Goal: Task Accomplishment & Management: Use online tool/utility

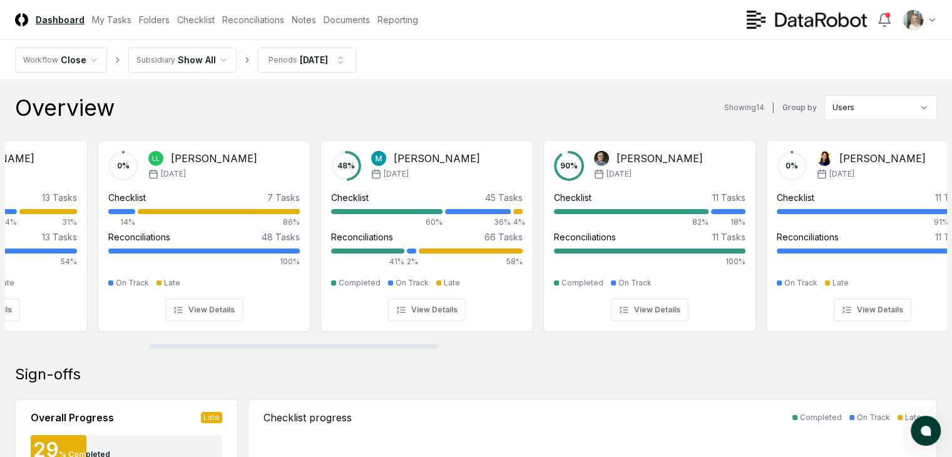
scroll to position [0, 218]
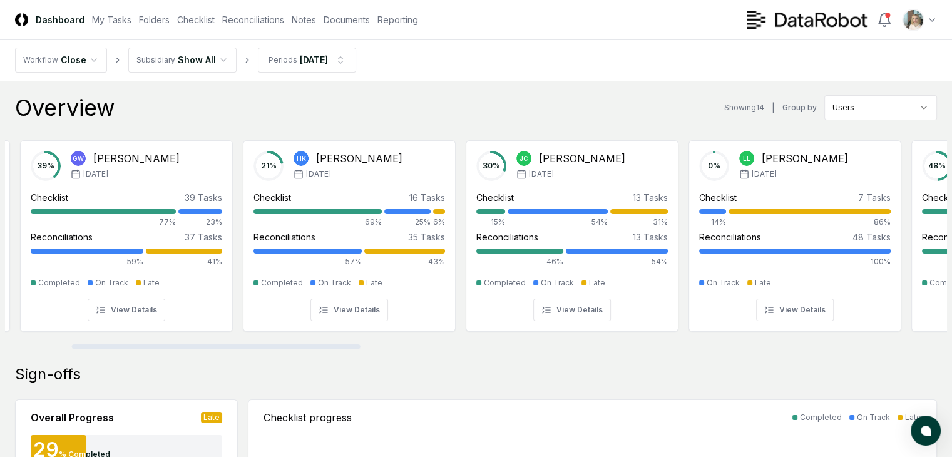
drag, startPoint x: 251, startPoint y: 346, endPoint x: 317, endPoint y: 284, distance: 91.2
click at [317, 344] on div at bounding box center [216, 346] width 289 height 4
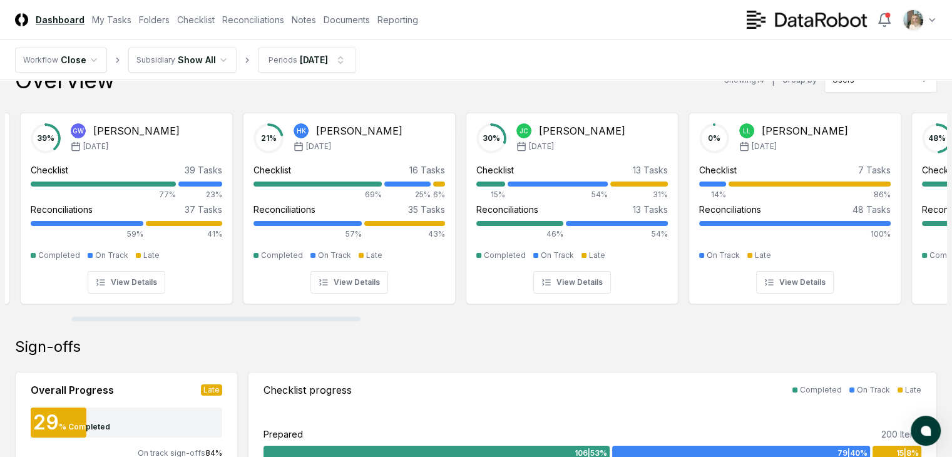
scroll to position [0, 0]
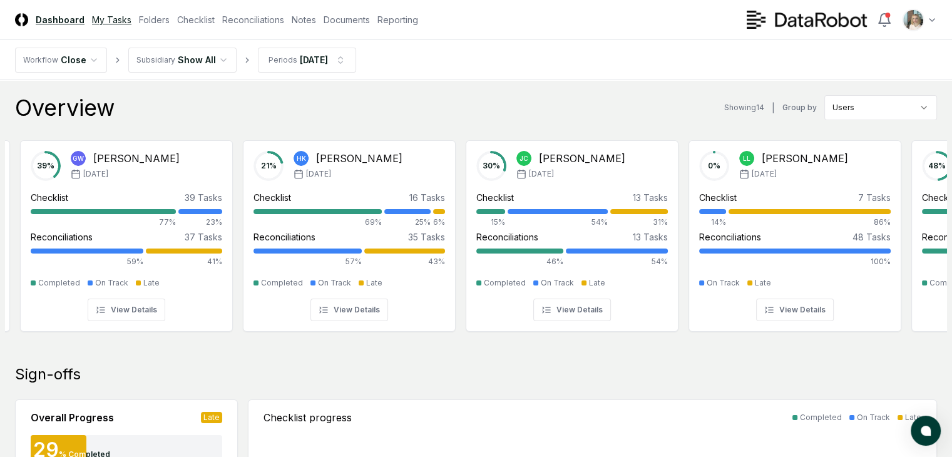
click at [131, 16] on link "My Tasks" at bounding box center [111, 19] width 39 height 13
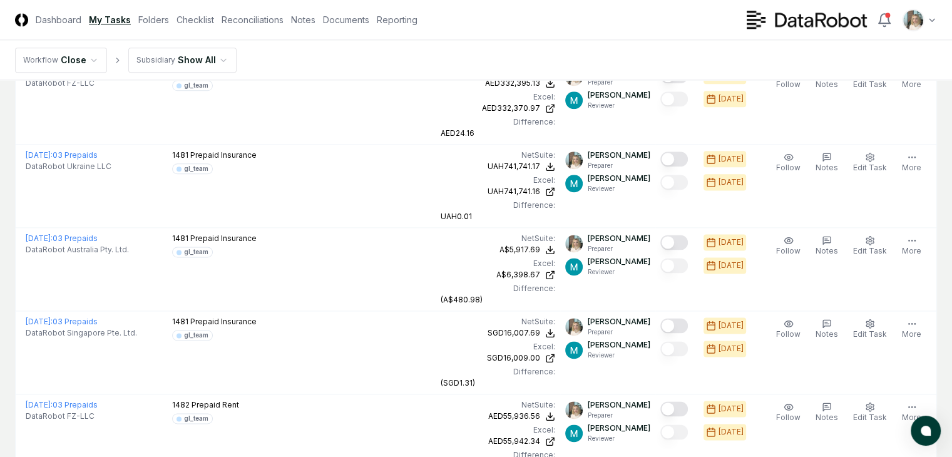
scroll to position [1460, 0]
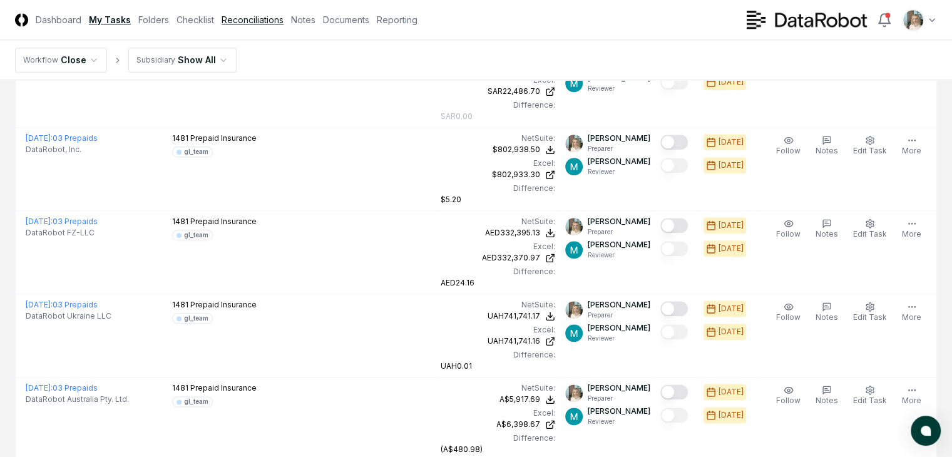
click at [284, 26] on link "Reconciliations" at bounding box center [253, 19] width 62 height 13
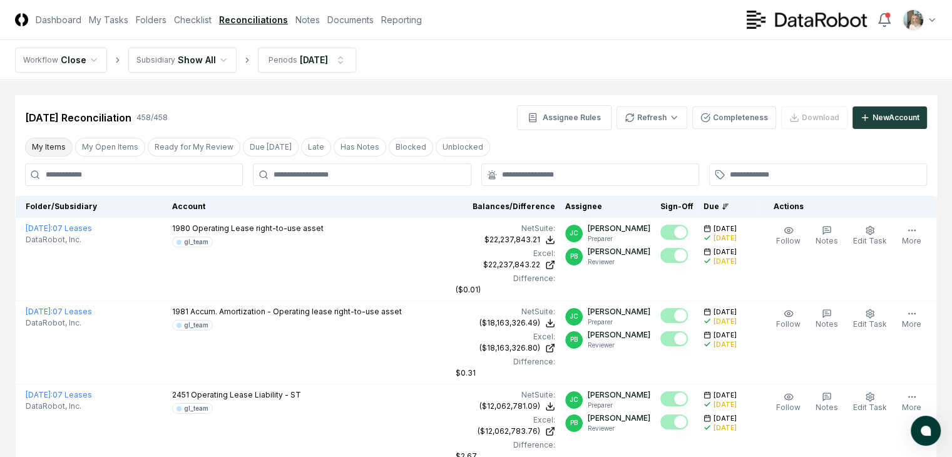
click at [53, 148] on button "My Items" at bounding box center [49, 147] width 48 height 19
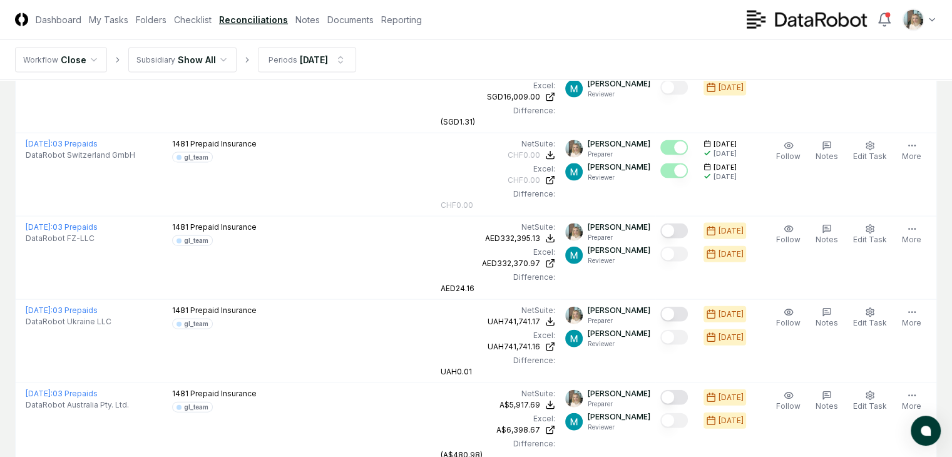
scroll to position [2754, 0]
